Goal: Information Seeking & Learning: Learn about a topic

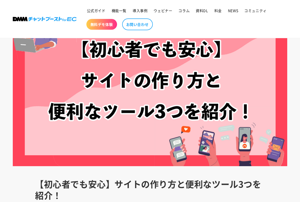
scroll to position [356, 0]
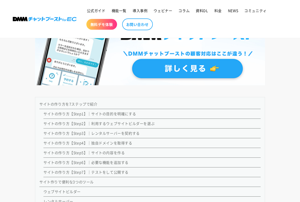
click at [113, 161] on link "サイトの作り方【Step6】｜必要な機能を追加する" at bounding box center [85, 162] width 85 height 5
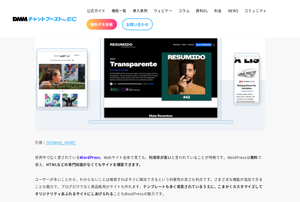
scroll to position [1480, 0]
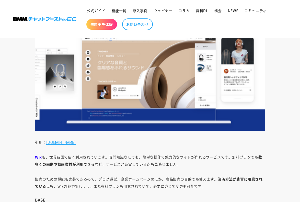
click at [16, 17] on img at bounding box center [45, 19] width 64 height 4
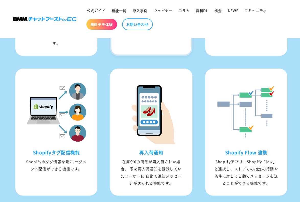
scroll to position [940, 0]
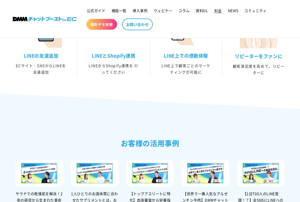
click at [219, 10] on span "料金" at bounding box center [217, 10] width 7 height 5
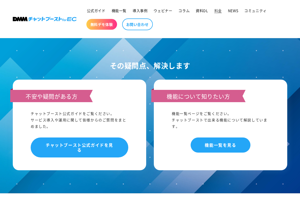
scroll to position [484, 0]
